Goal: Task Accomplishment & Management: Manage account settings

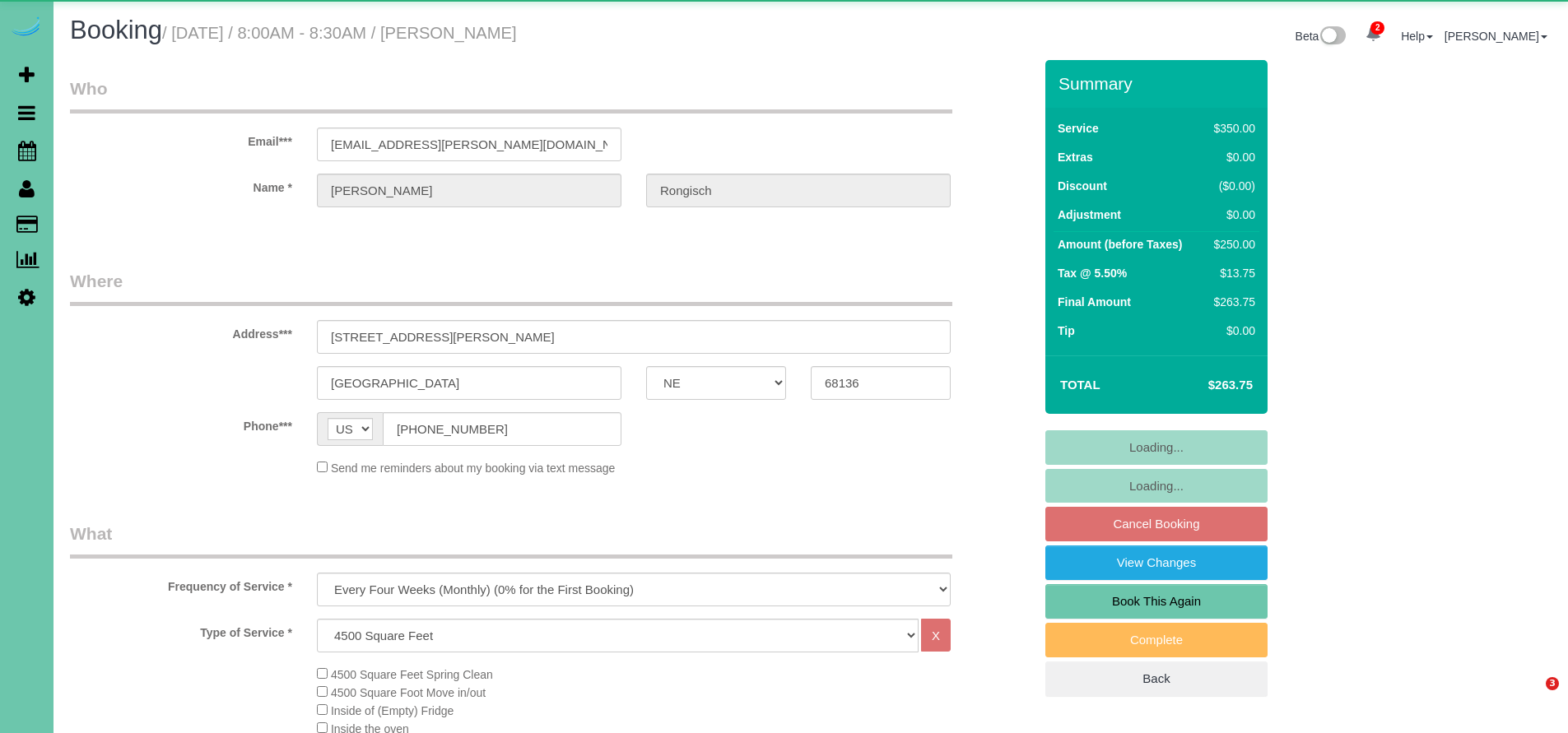
select select "NE"
select select "number:37"
select select "number:42"
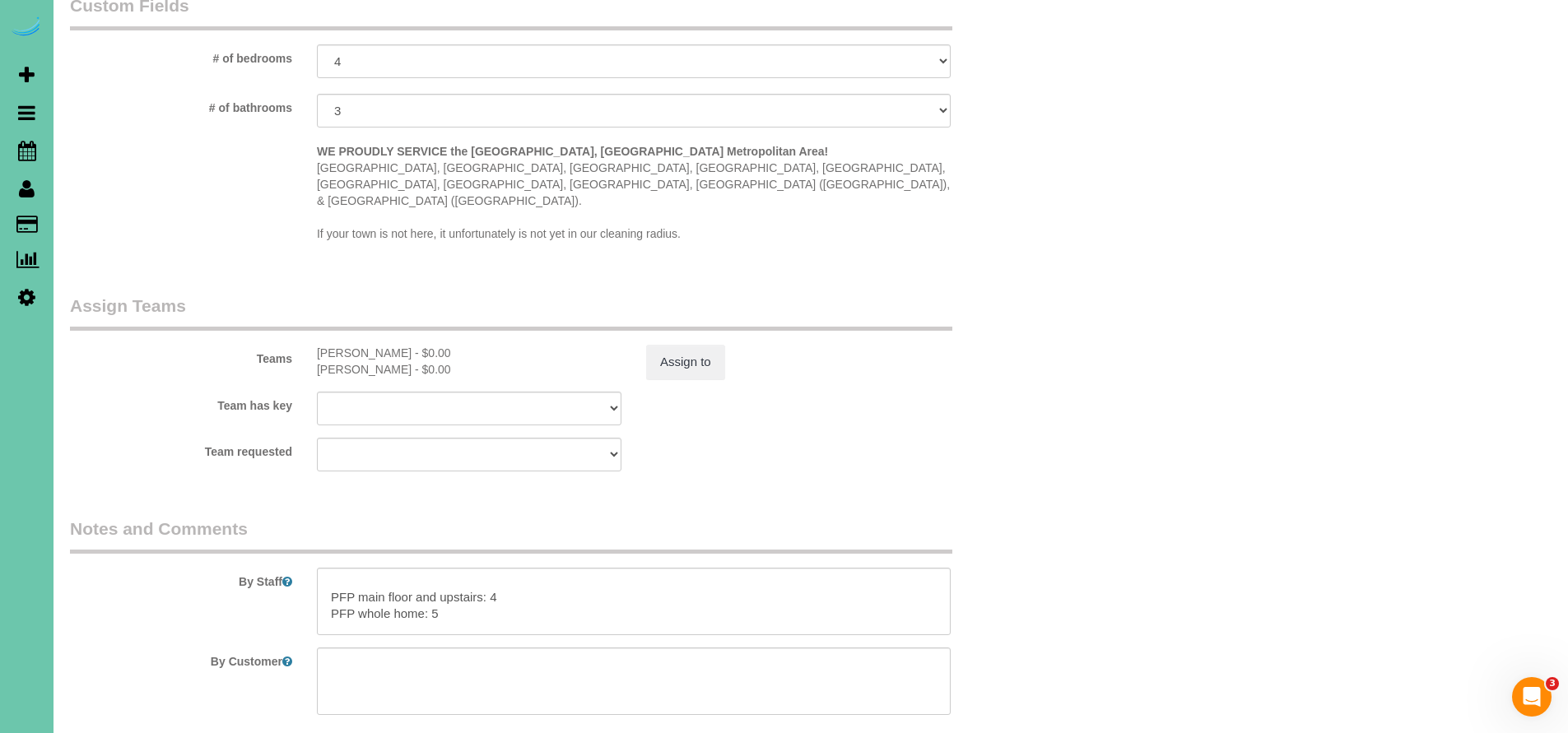
scroll to position [63, 0]
click at [543, 568] on textarea at bounding box center [633, 601] width 633 height 67
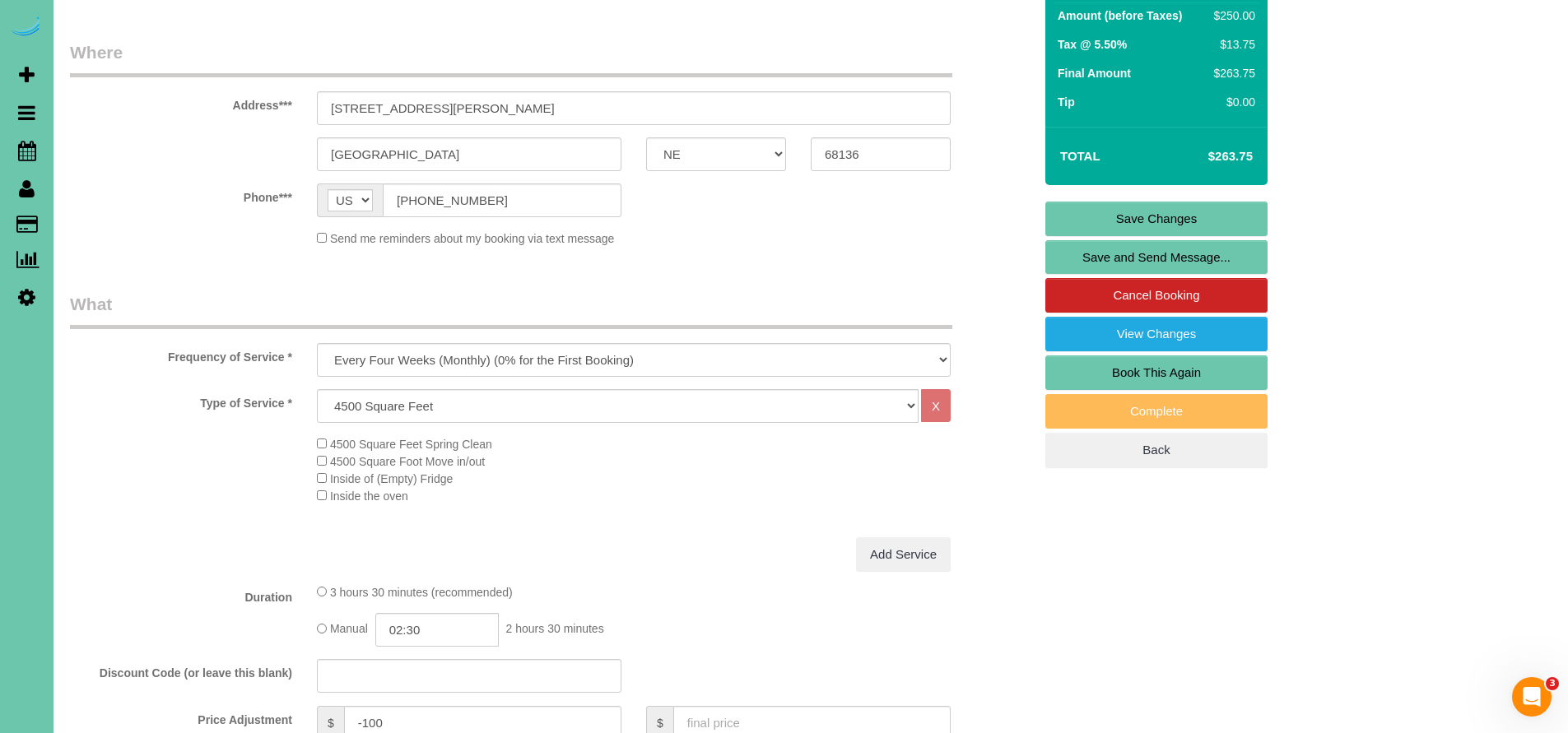
scroll to position [0, 0]
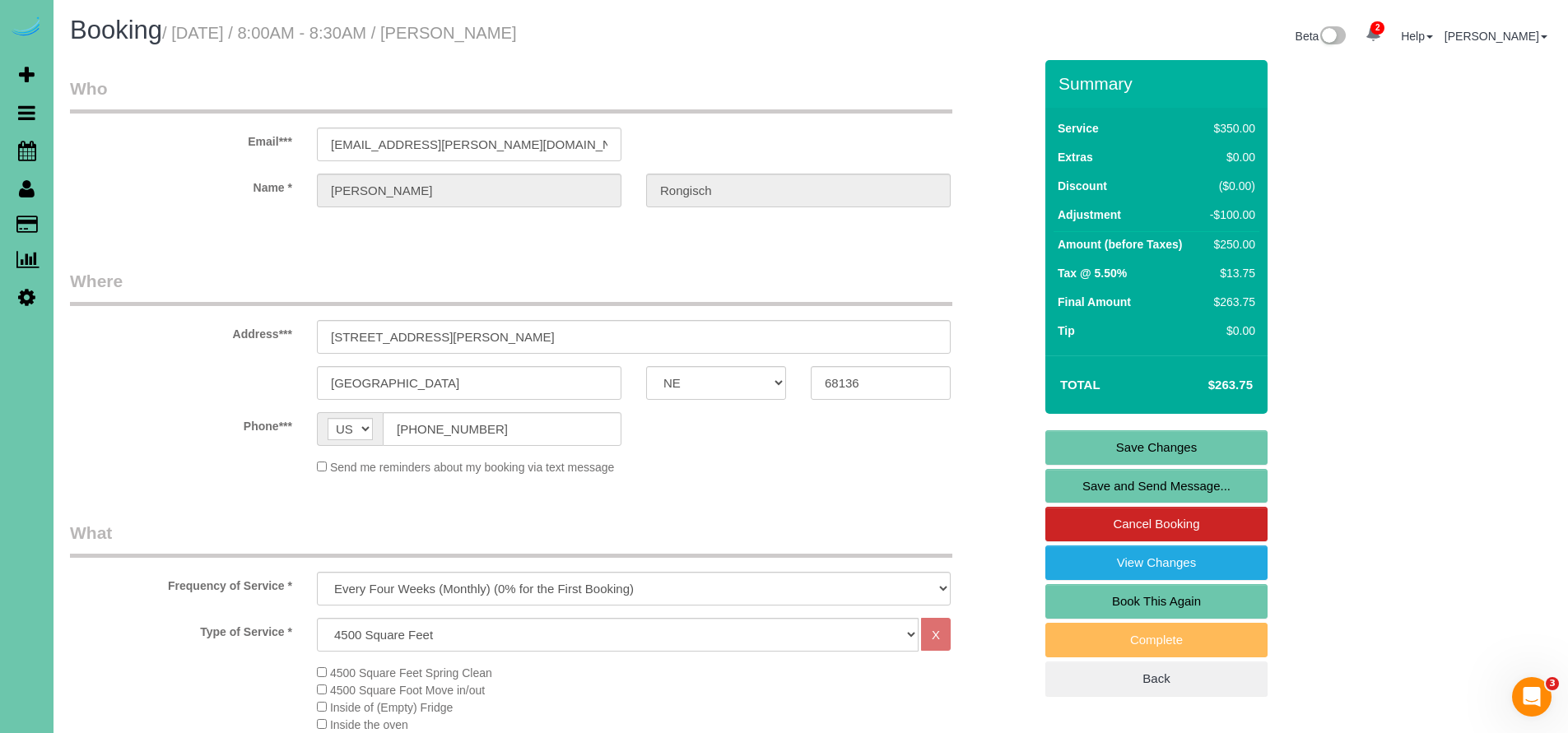
click at [1160, 438] on link "Save Changes" at bounding box center [1156, 447] width 222 height 34
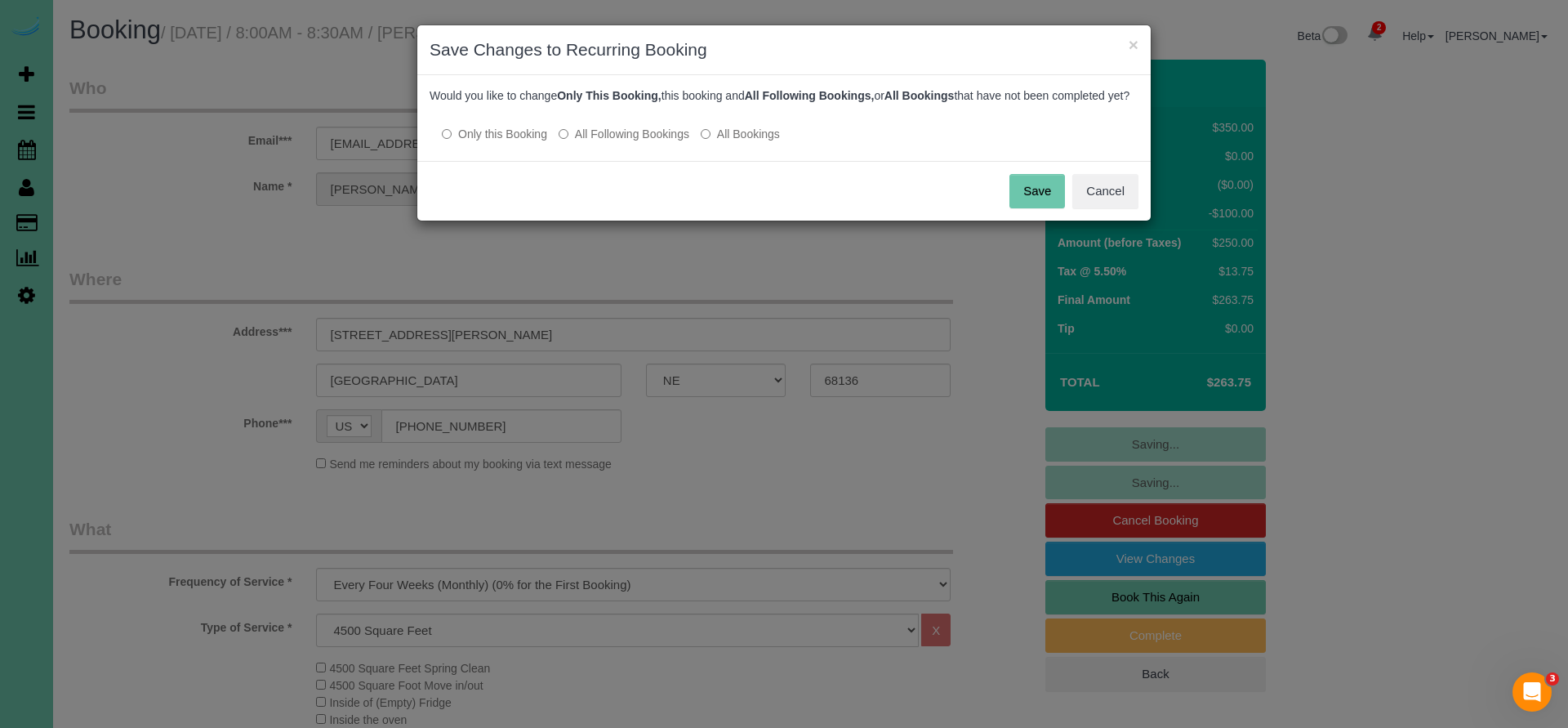
click at [902, 183] on div "Save Cancel" at bounding box center [784, 191] width 734 height 60
click at [1125, 208] on button "Cancel" at bounding box center [1105, 191] width 66 height 34
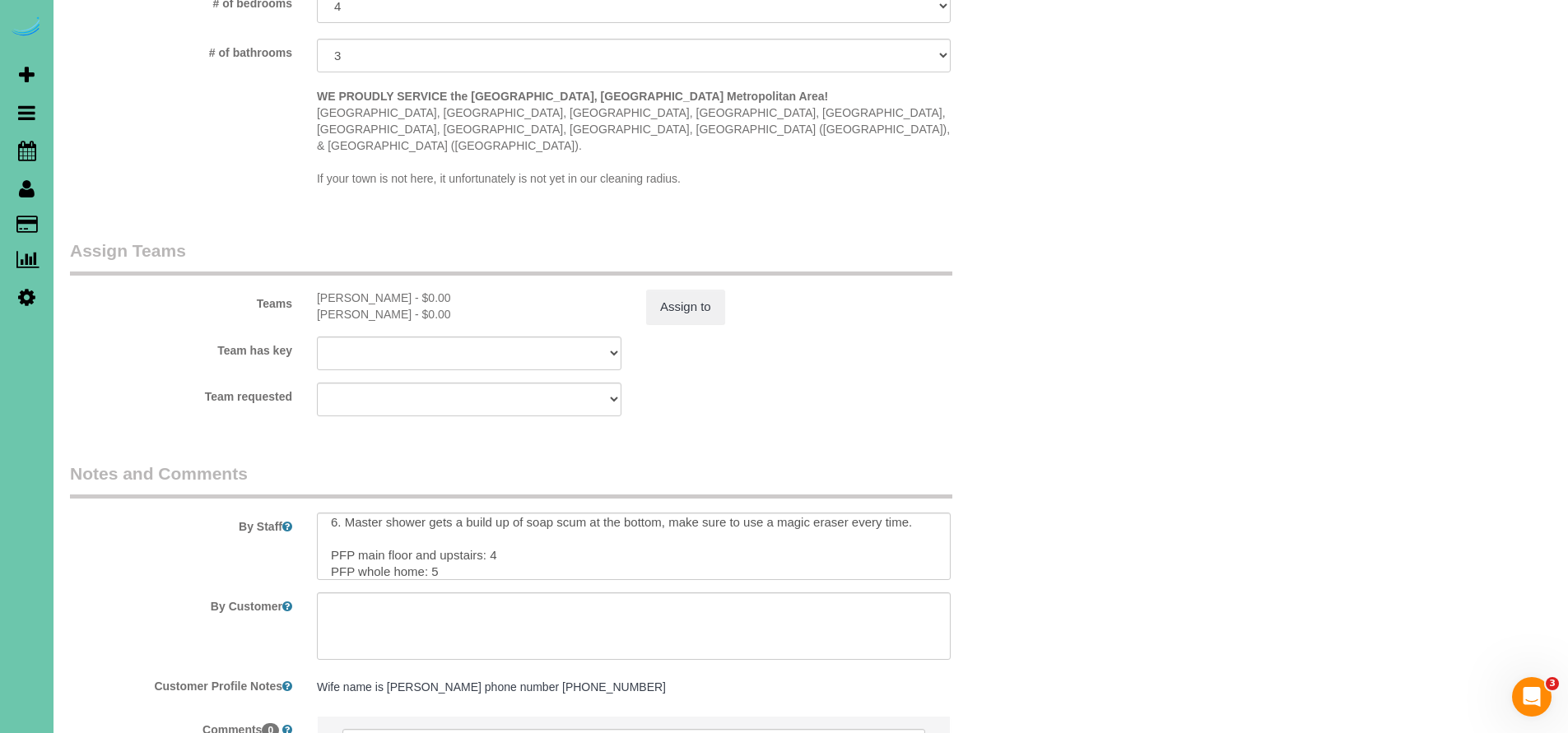
scroll to position [64, 0]
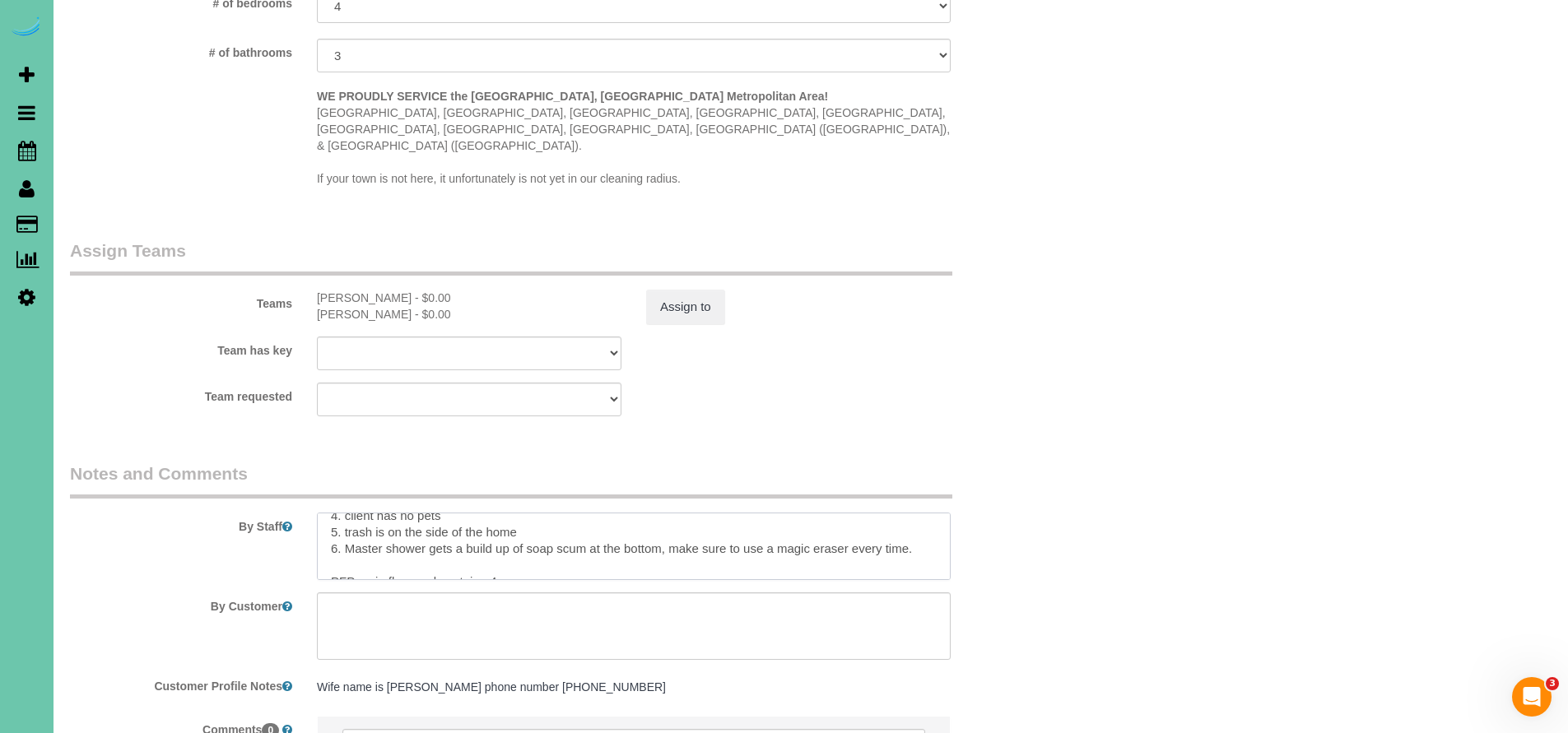
click at [923, 513] on textarea at bounding box center [633, 546] width 633 height 67
click at [404, 520] on textarea at bounding box center [633, 546] width 633 height 67
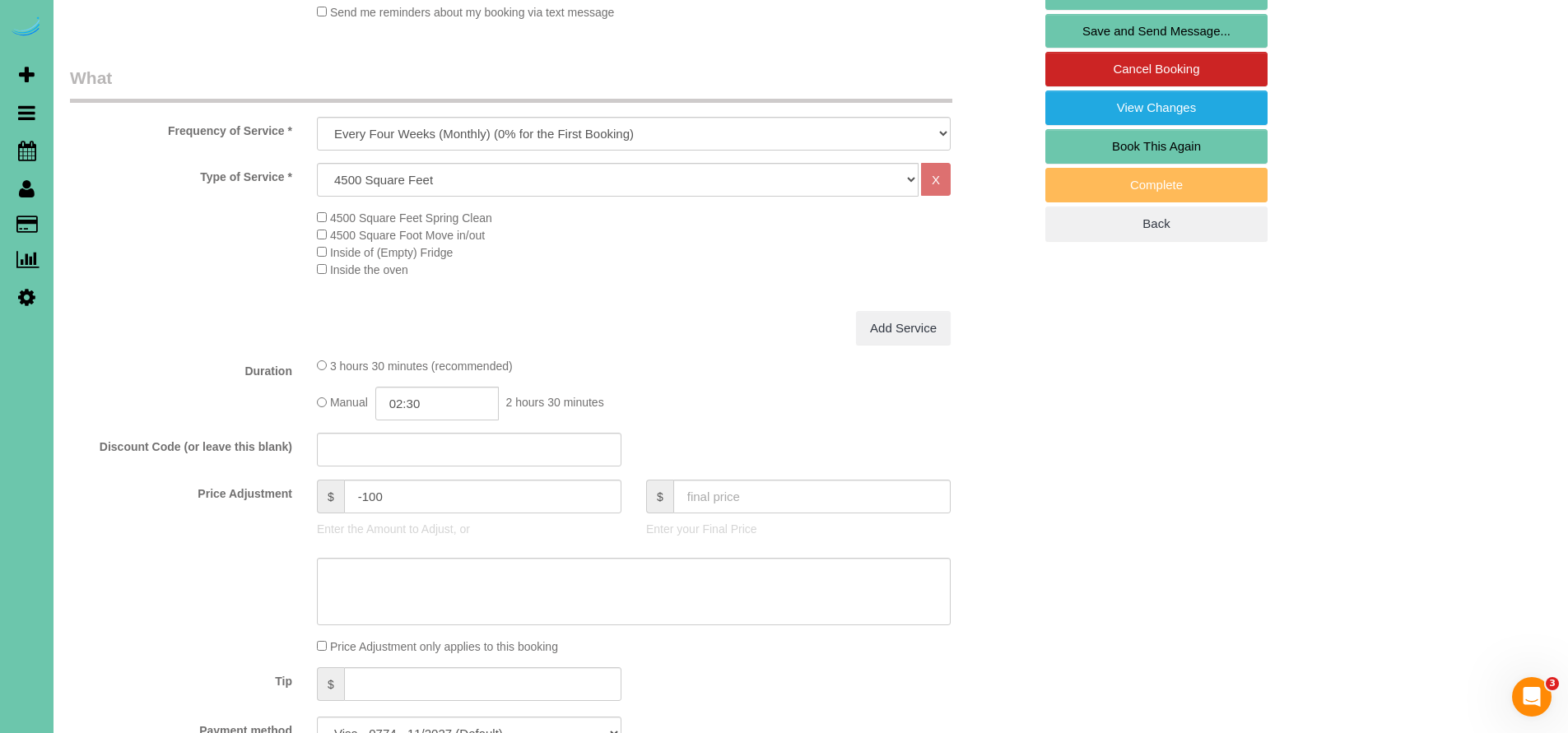
scroll to position [94, 0]
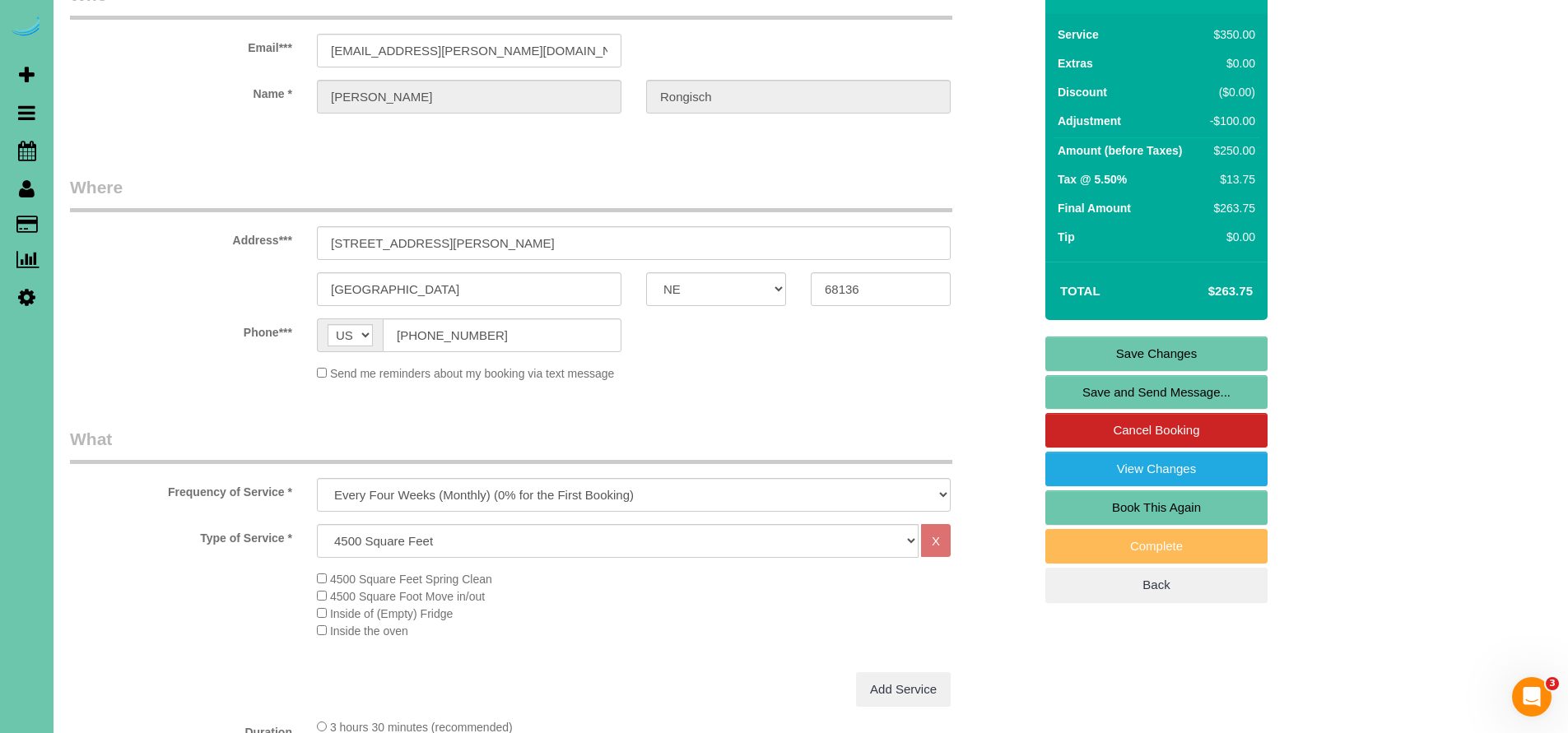
type textarea "1. credit 2. Key #70 3. alternating biweekly recurring - whole home 4. client h…"
click at [1168, 365] on link "Save Changes" at bounding box center [1156, 354] width 222 height 34
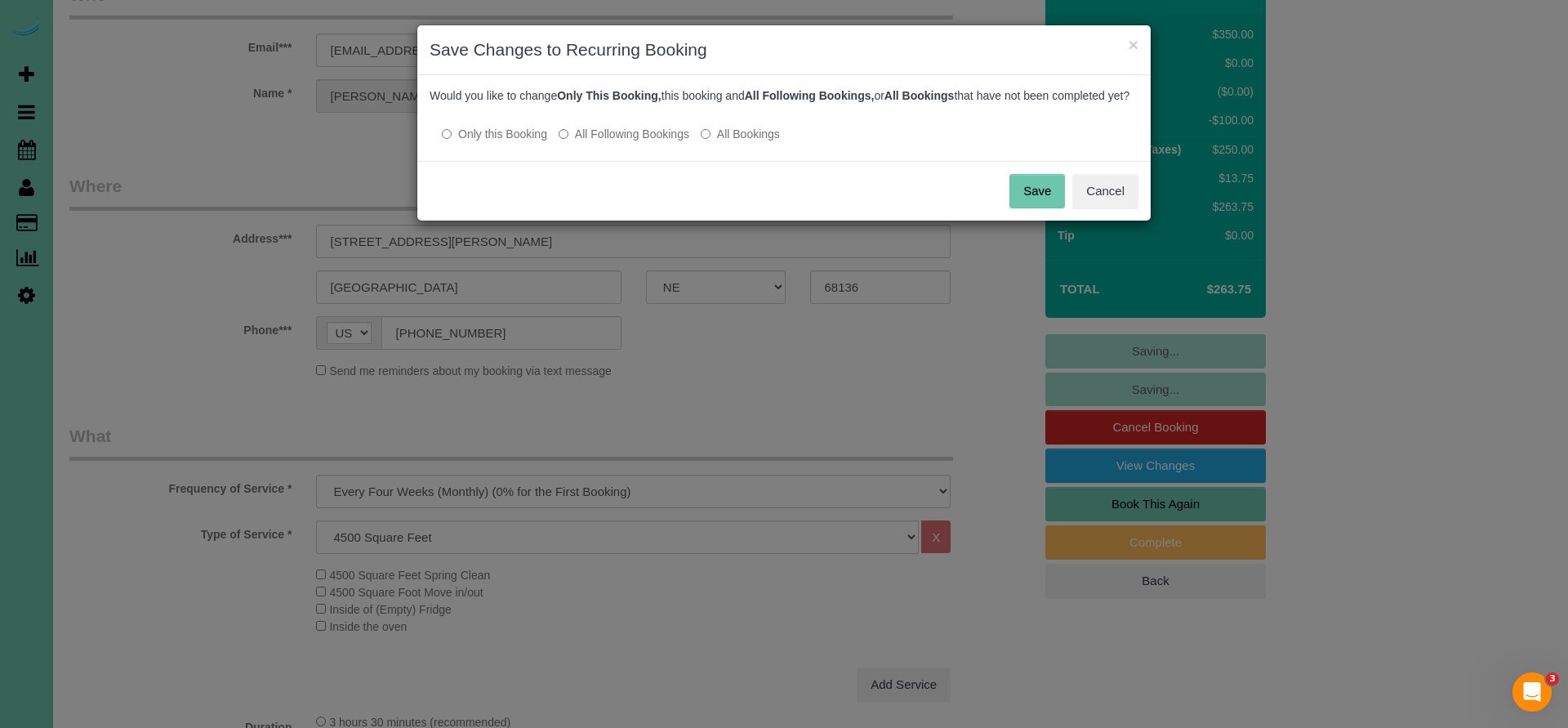
click at [1031, 208] on button "Save" at bounding box center [1037, 191] width 56 height 34
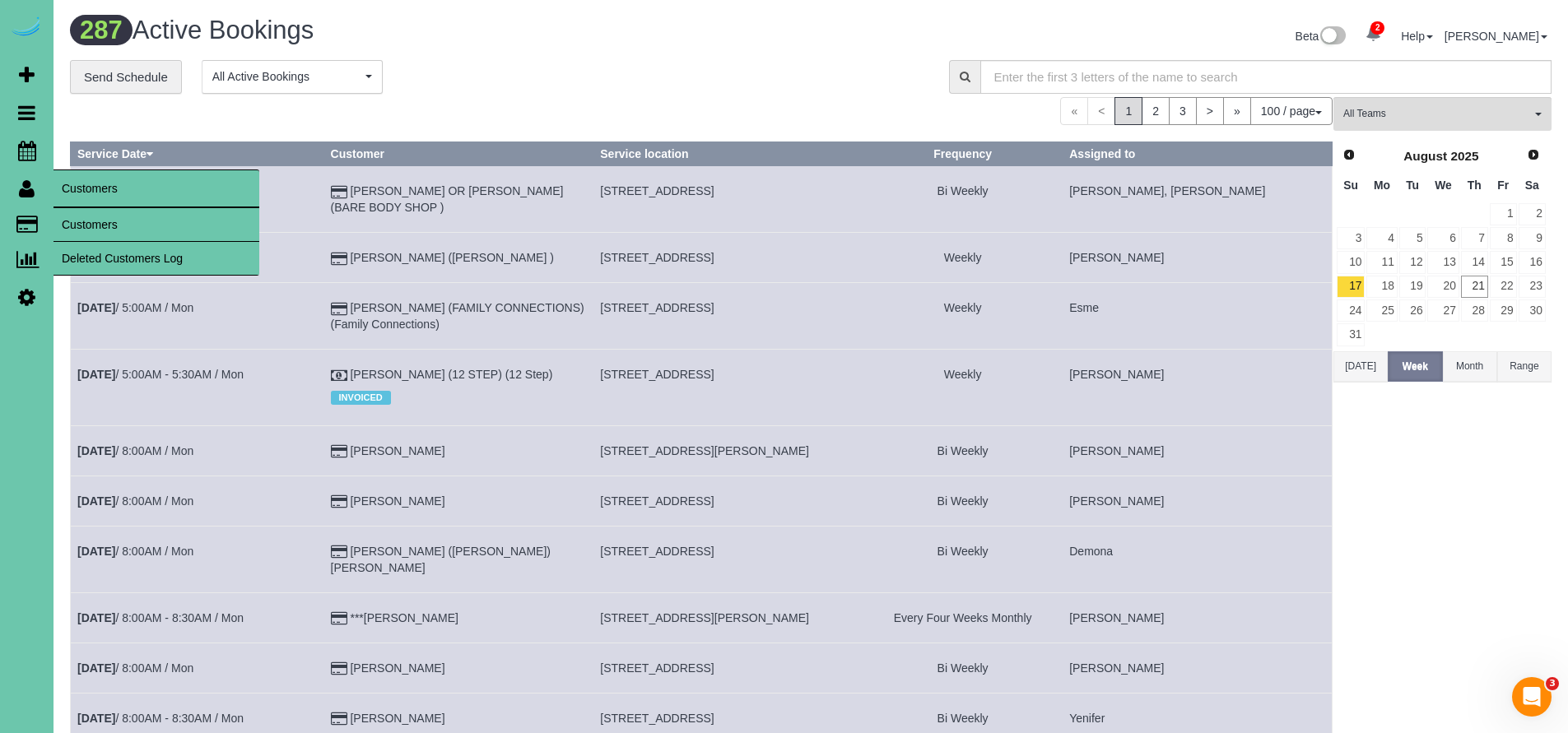
click at [89, 218] on link "Customers" at bounding box center [156, 225] width 206 height 33
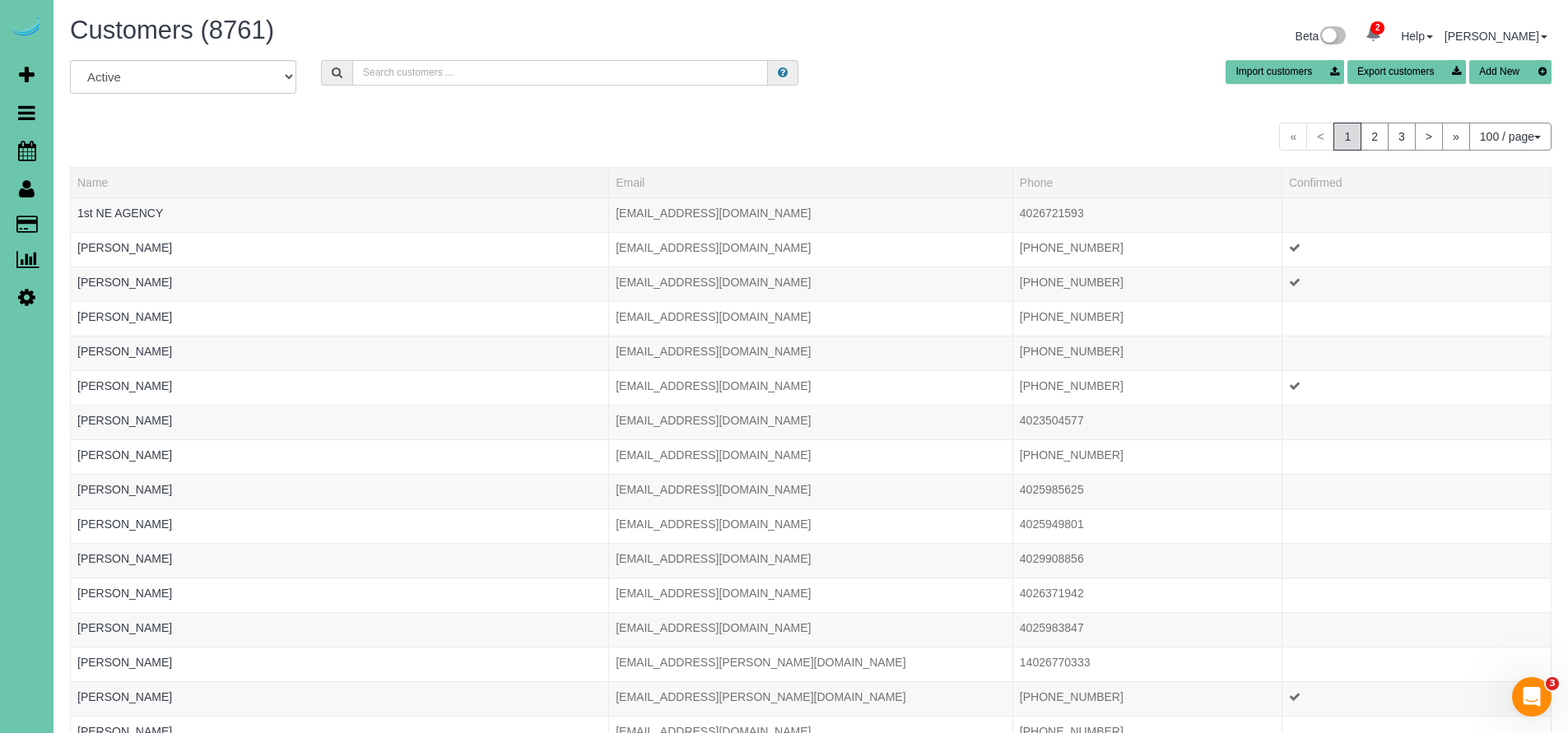
click at [402, 71] on input "text" at bounding box center [559, 73] width 416 height 26
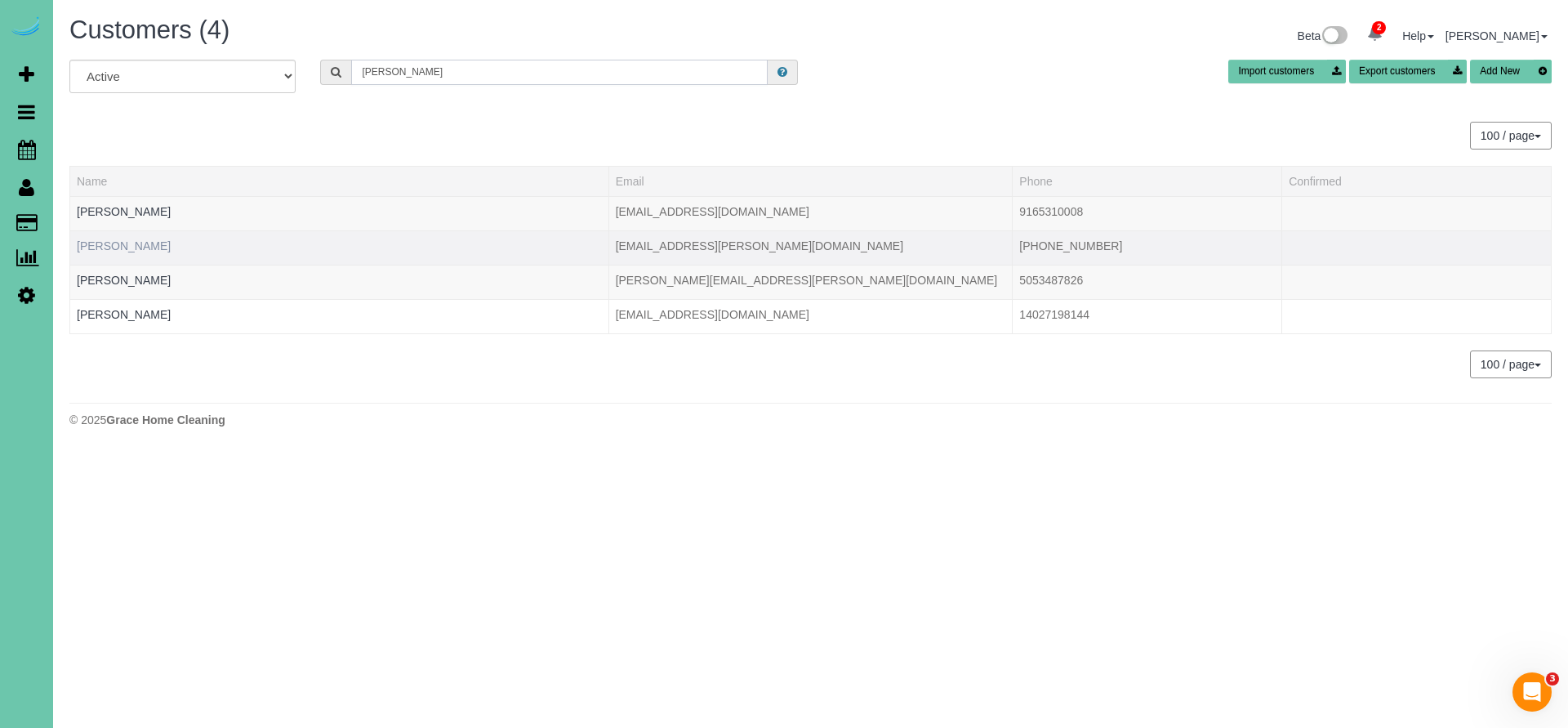
type input "Andrew r"
click at [154, 246] on link "Andrew Rongisch" at bounding box center [124, 245] width 94 height 13
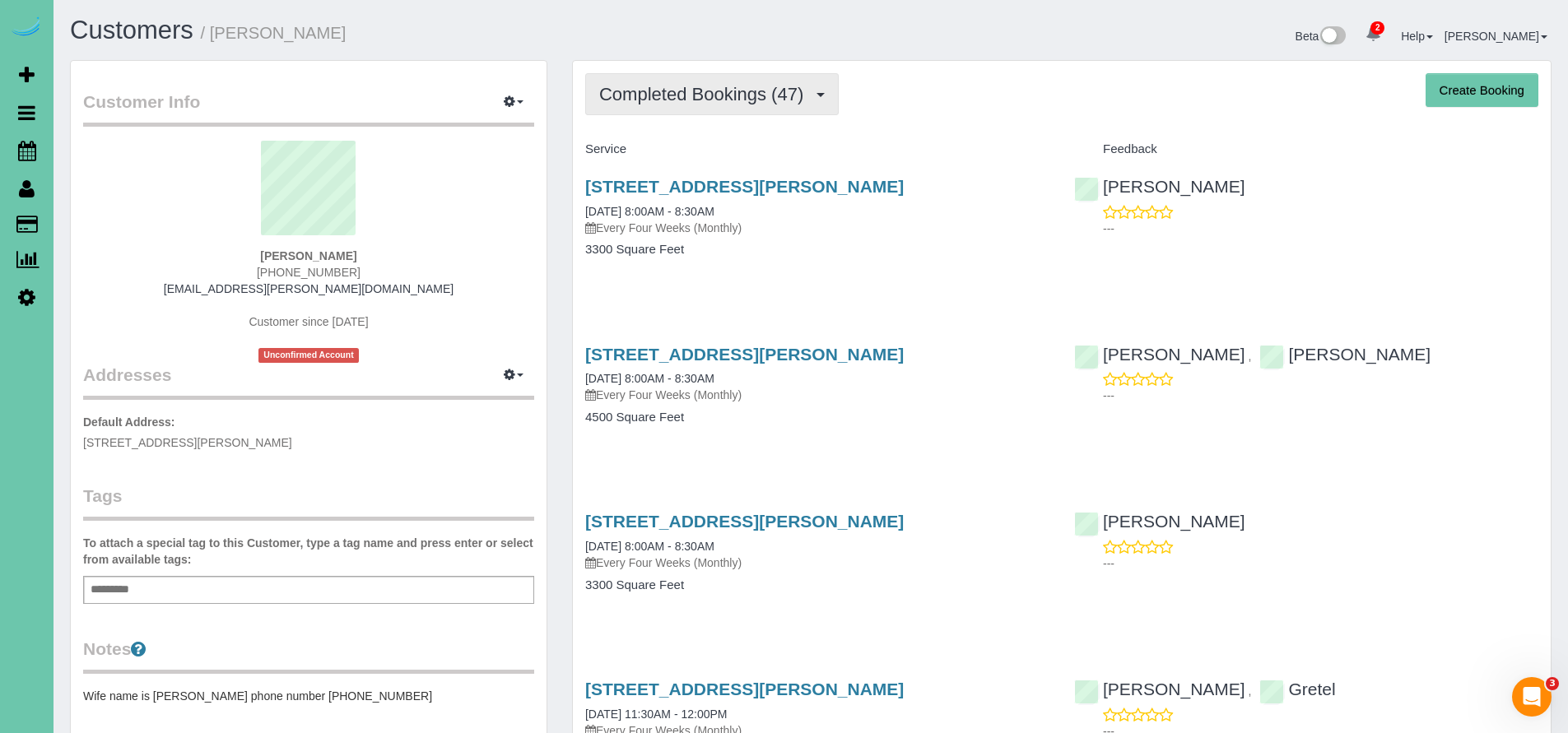
click at [732, 92] on span "Completed Bookings (47)" at bounding box center [705, 95] width 213 height 21
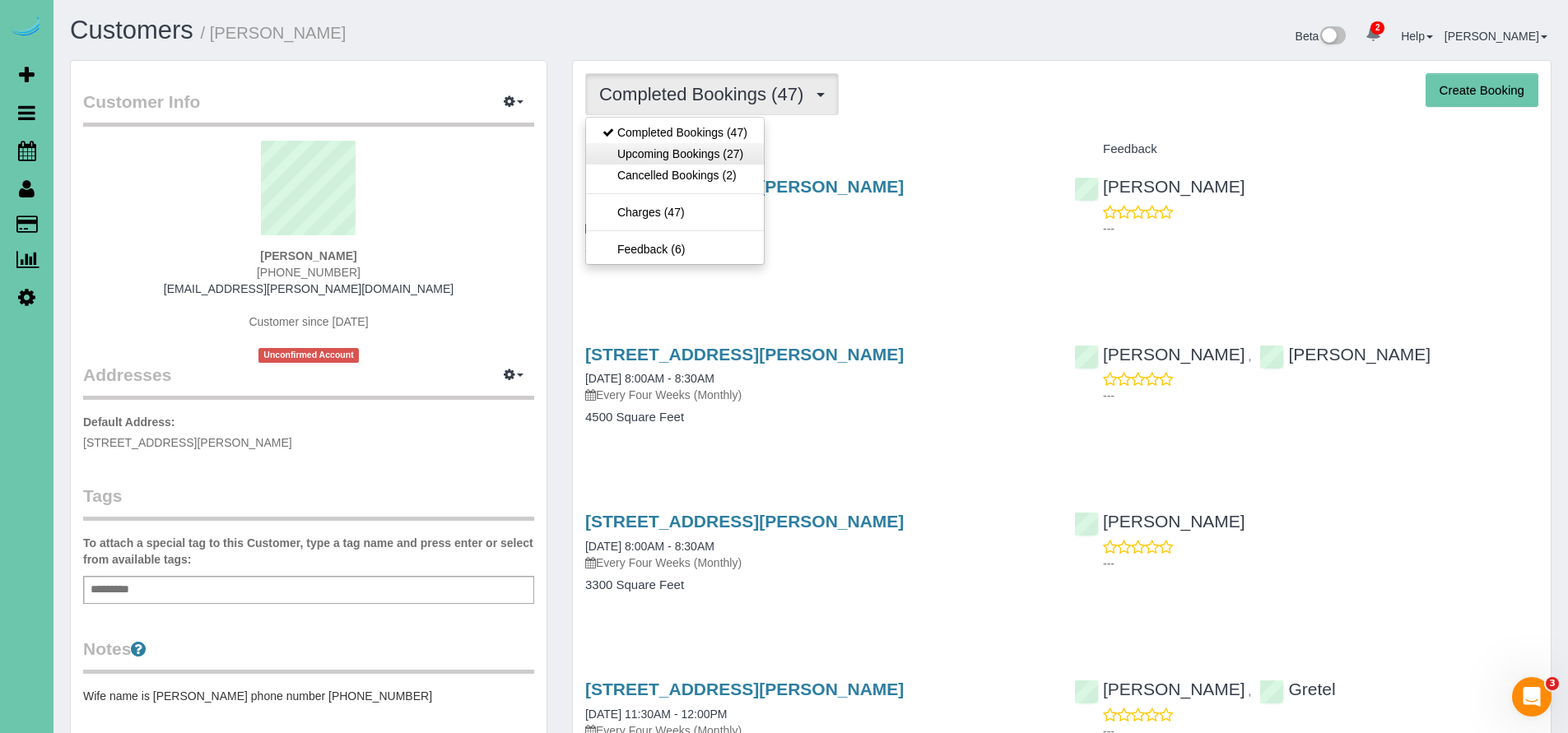
click at [676, 156] on link "Upcoming Bookings (27)" at bounding box center [675, 153] width 178 height 22
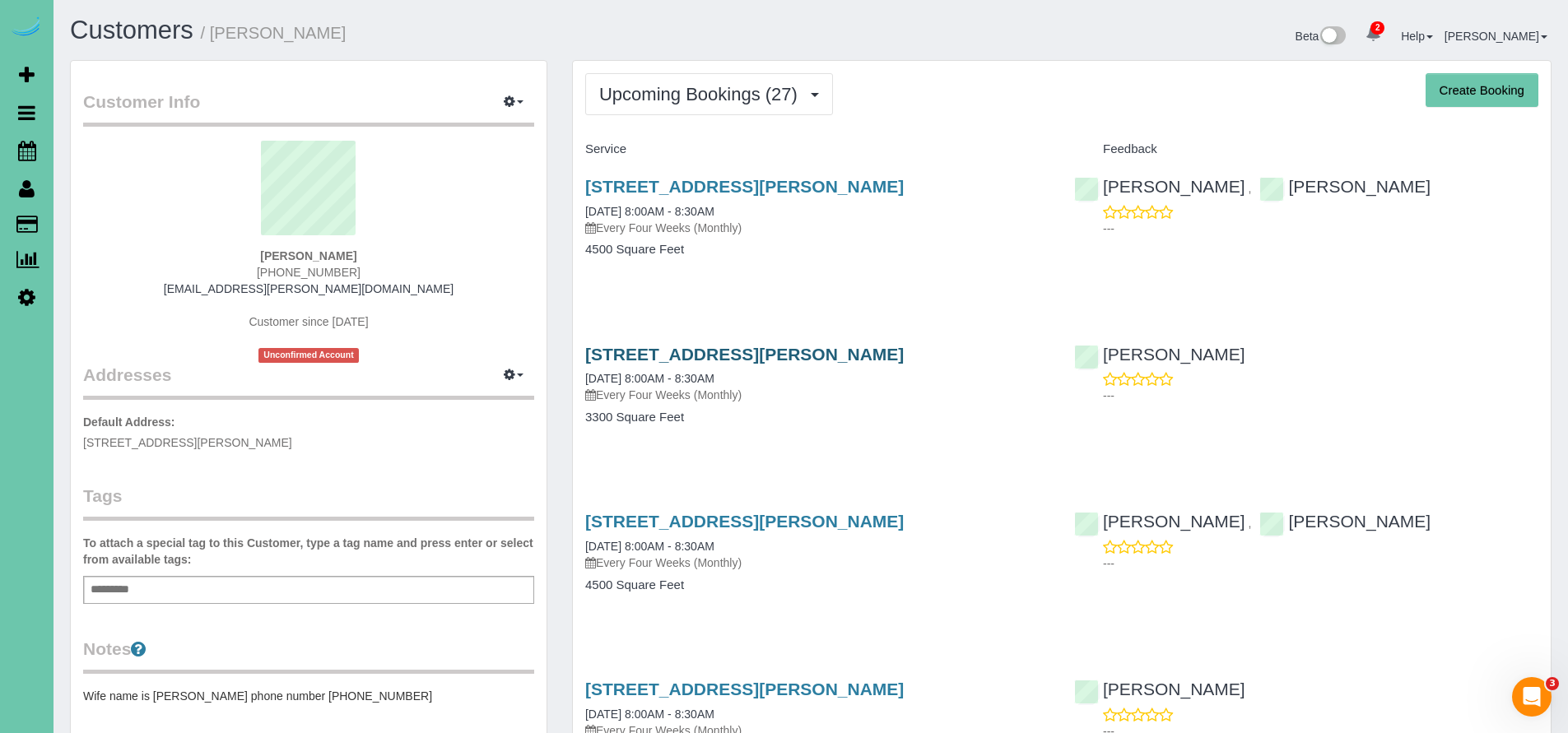
click at [780, 354] on link "18822 Lillian St, Omaha, NE 68136" at bounding box center [744, 354] width 318 height 19
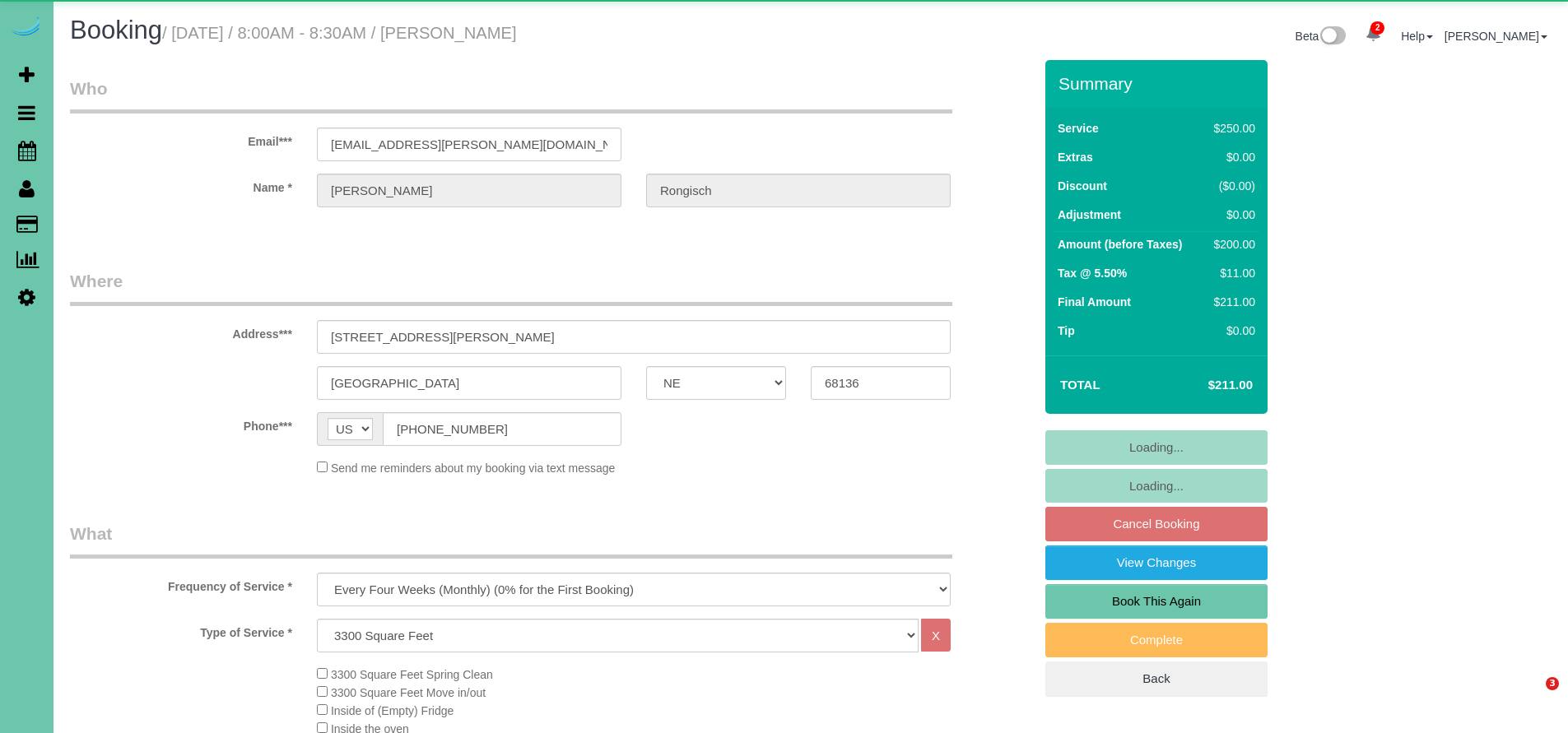
select select "NE"
select select "object:668"
select select "number:38"
select select "number:43"
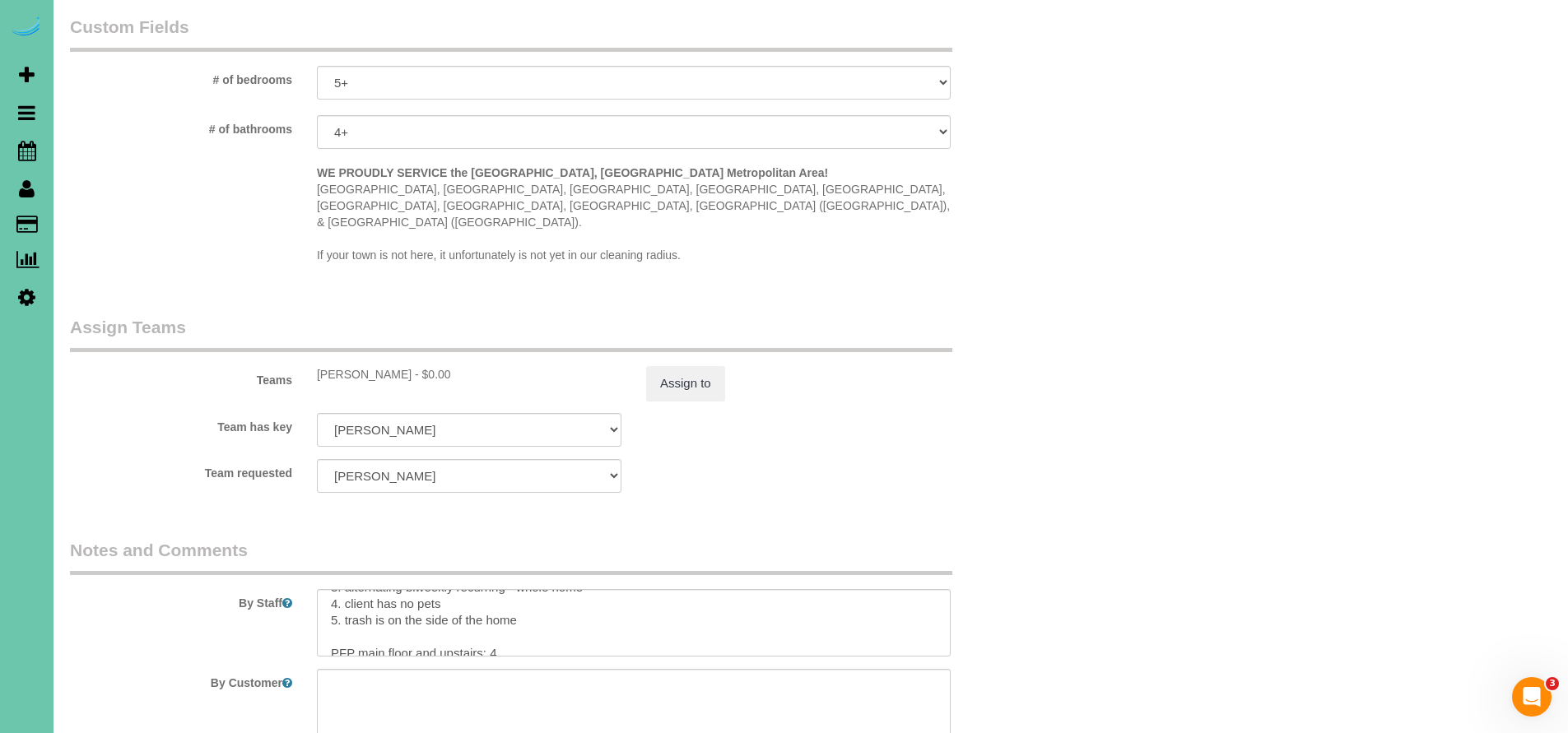
scroll to position [213, 0]
click at [537, 589] on textarea at bounding box center [633, 623] width 633 height 67
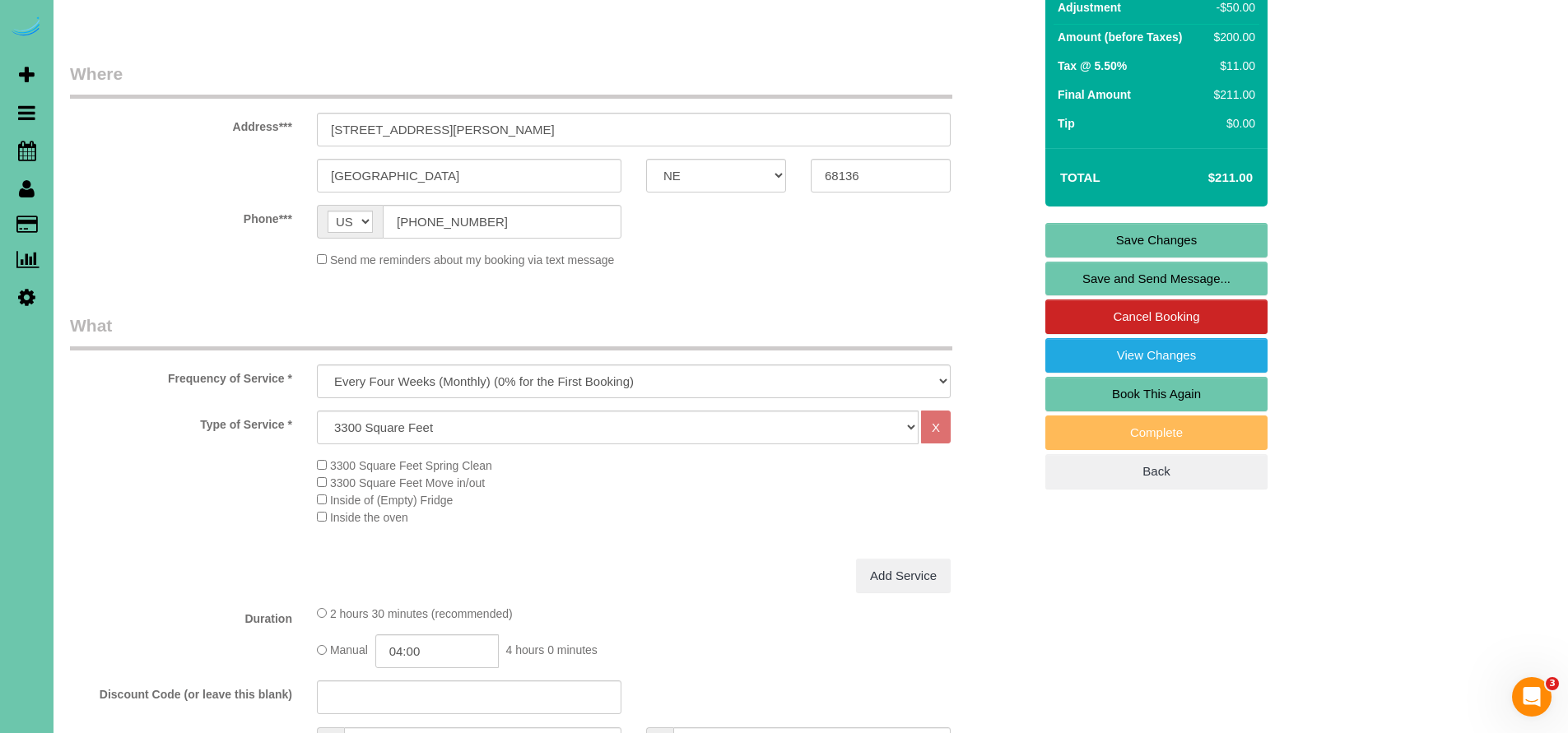
scroll to position [0, 0]
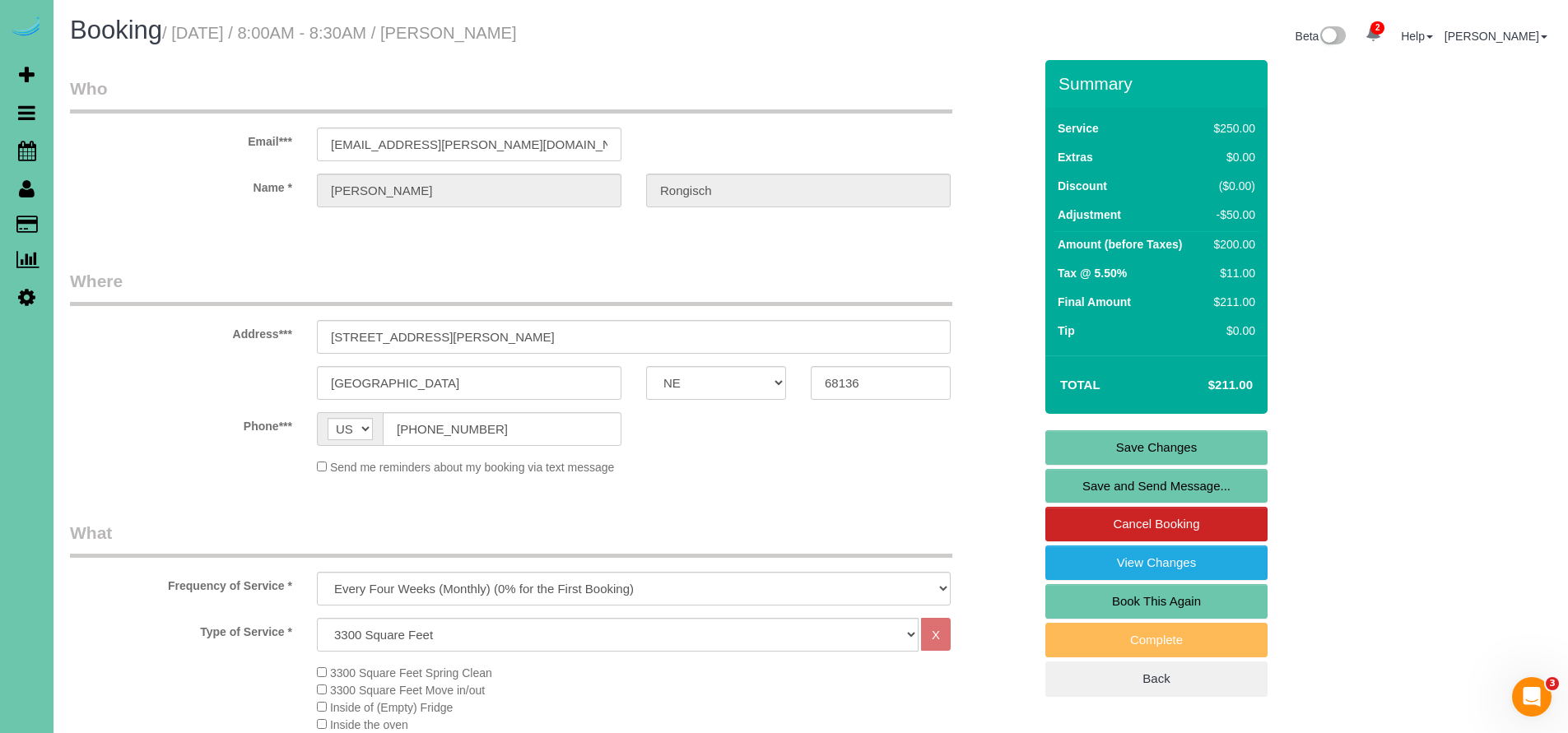
type textarea "**Start in bedroom at the top of the stairs on the right** 1. credit 2. Key #70…"
click at [1175, 447] on link "Save Changes" at bounding box center [1156, 447] width 222 height 34
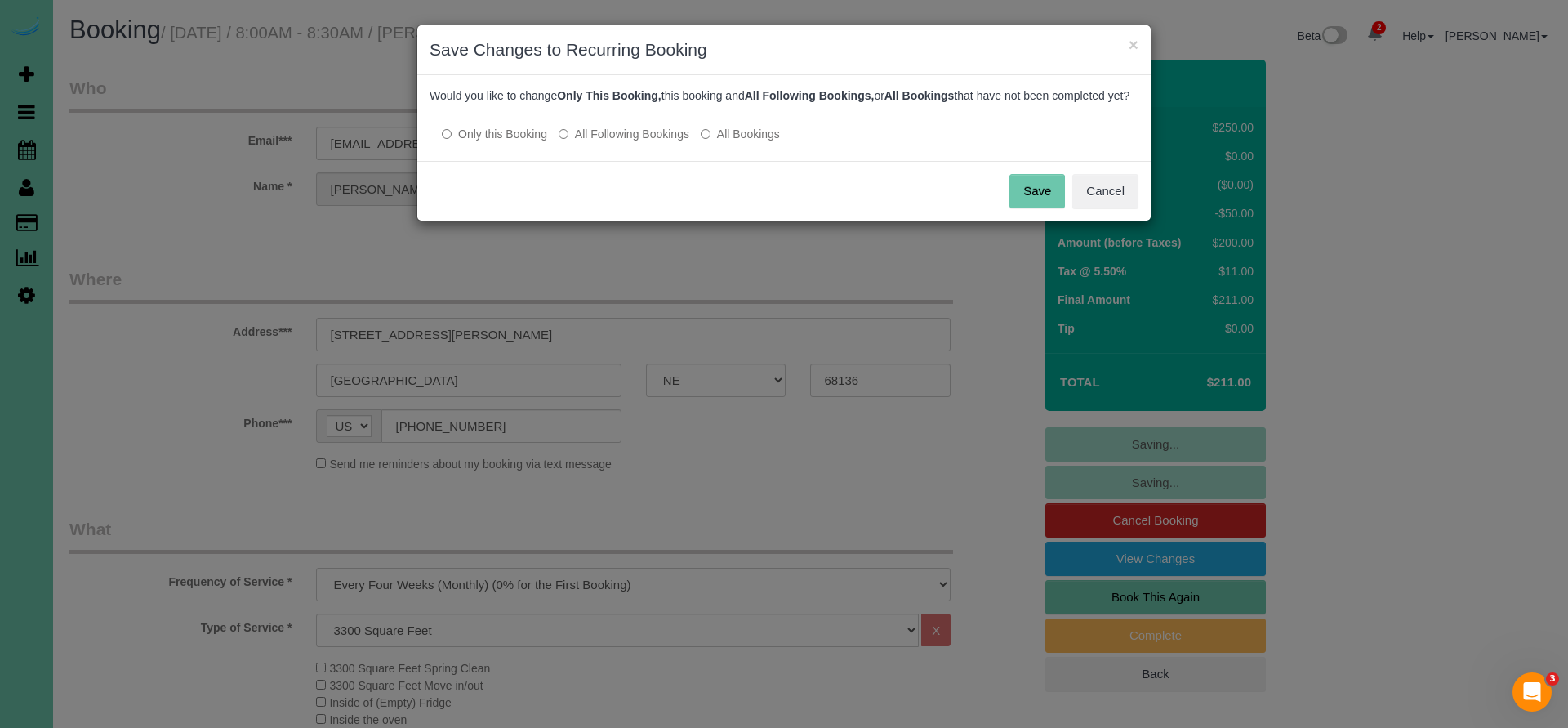
click at [1029, 208] on button "Save" at bounding box center [1037, 191] width 56 height 34
